Goal: Communication & Community: Connect with others

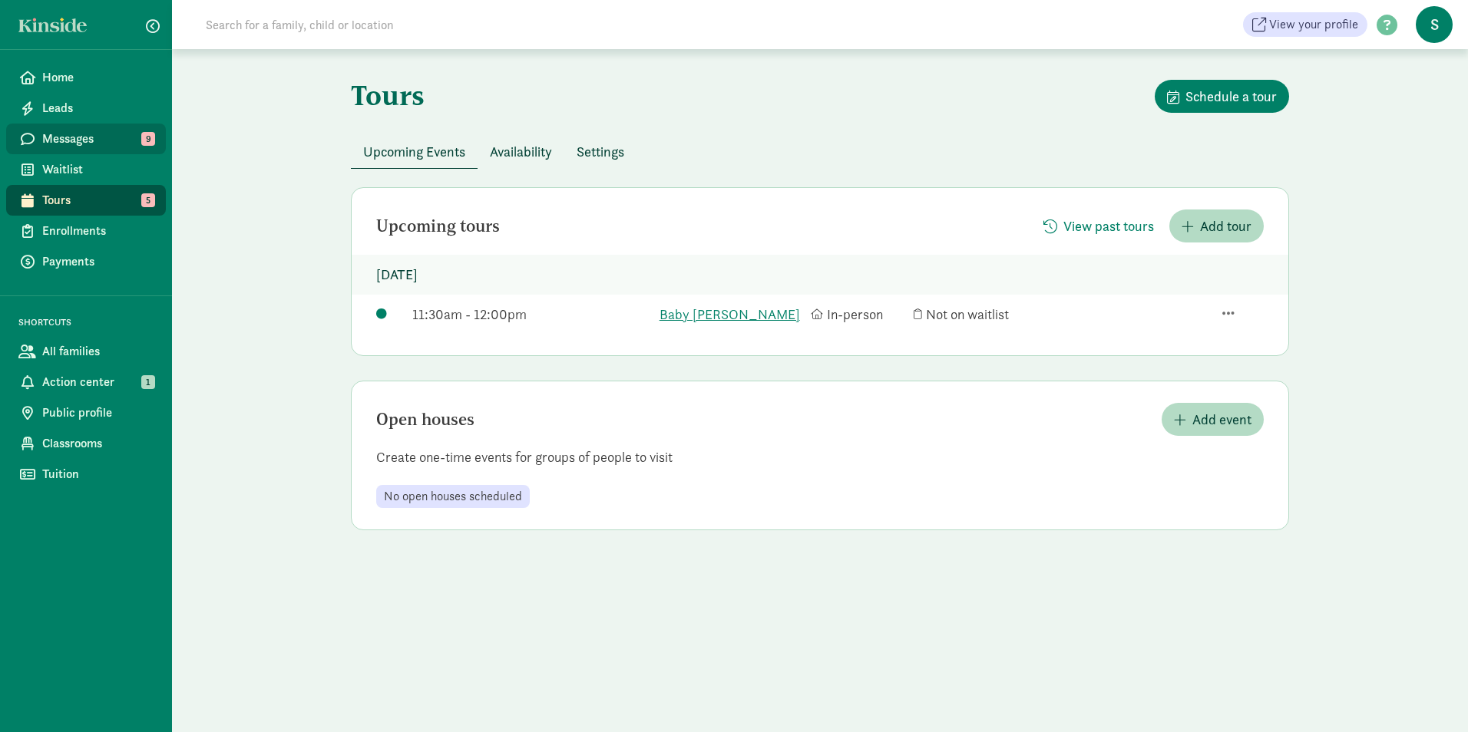
click at [139, 137] on span "Messages" at bounding box center [97, 139] width 111 height 18
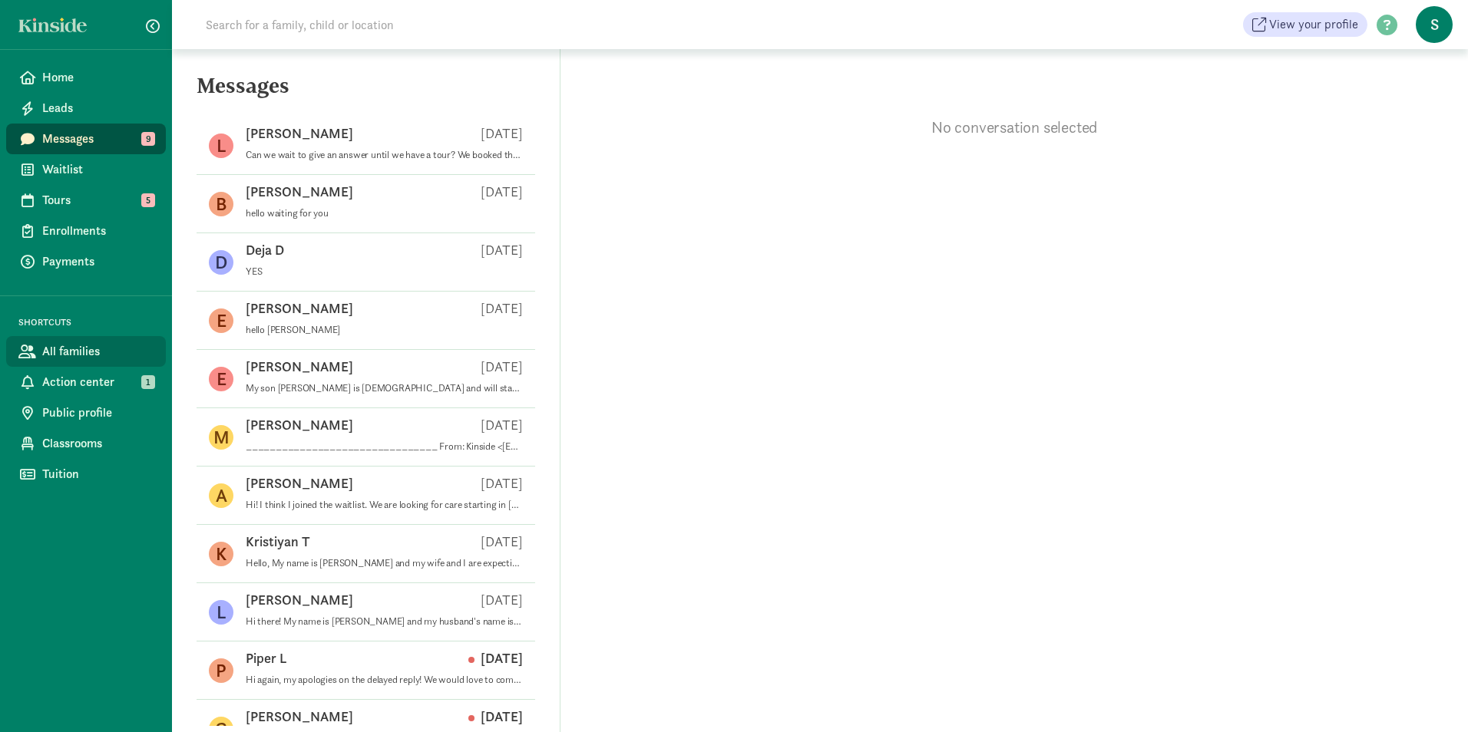
click at [96, 346] on span "All families" at bounding box center [97, 351] width 111 height 18
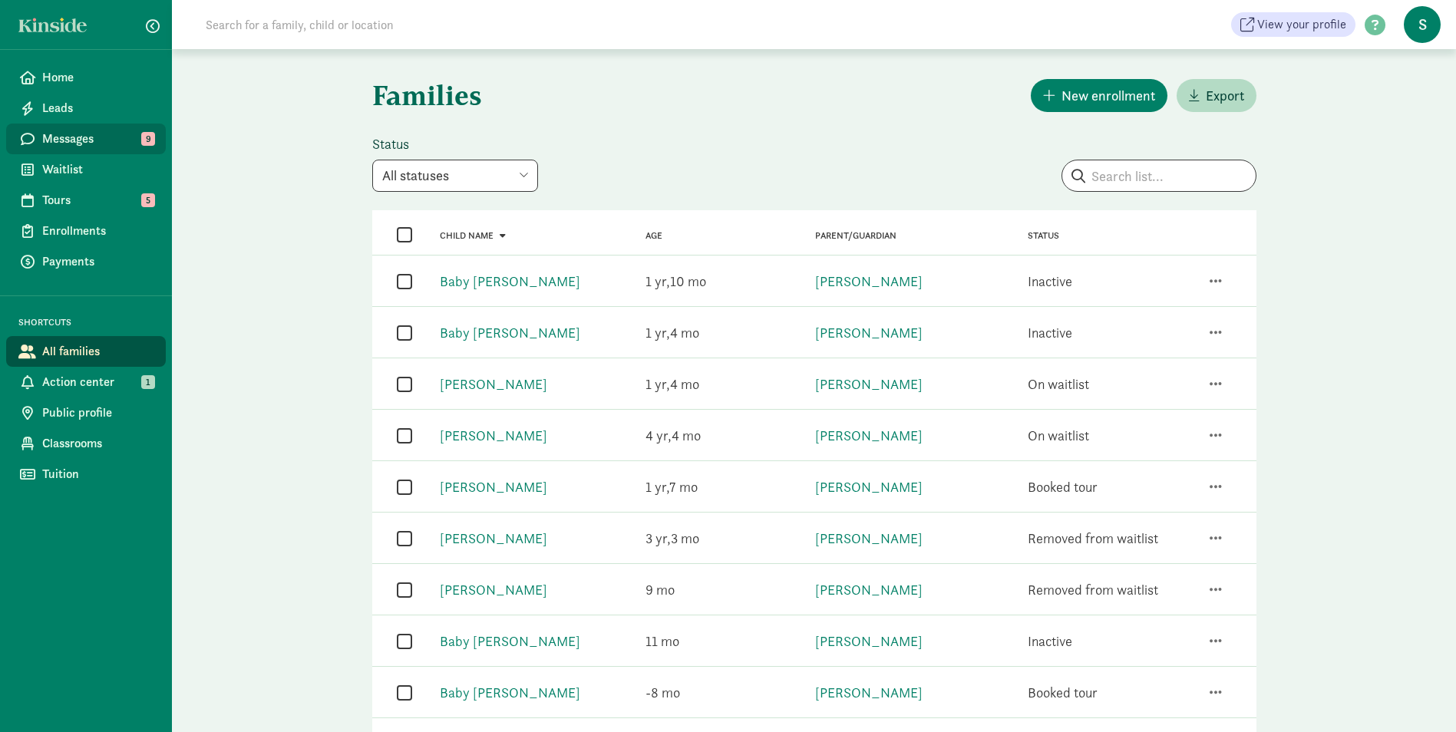
click at [71, 139] on span "Messages" at bounding box center [97, 139] width 111 height 18
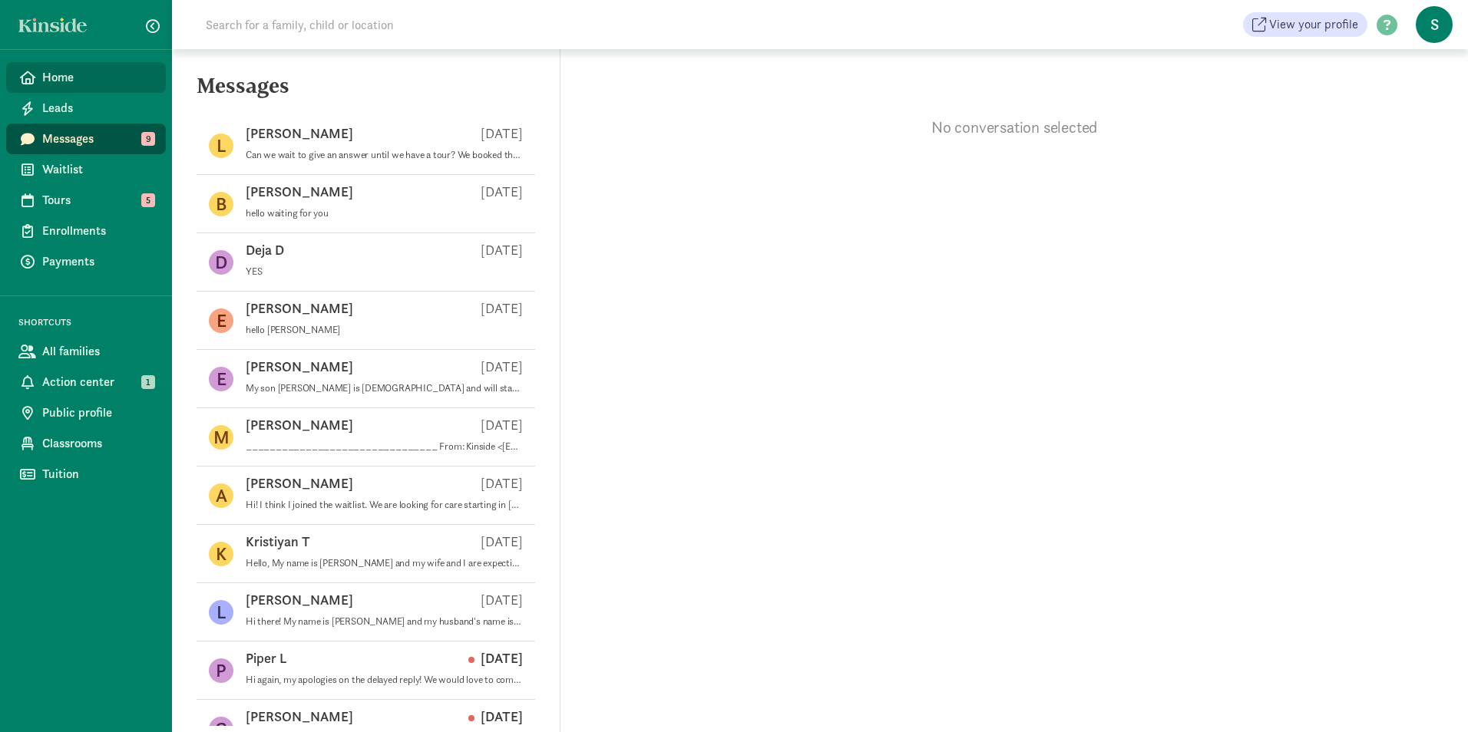
click at [57, 78] on span "Home" at bounding box center [97, 77] width 111 height 18
